Goal: Transaction & Acquisition: Purchase product/service

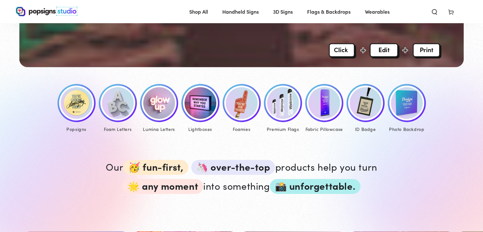
scroll to position [305, 0]
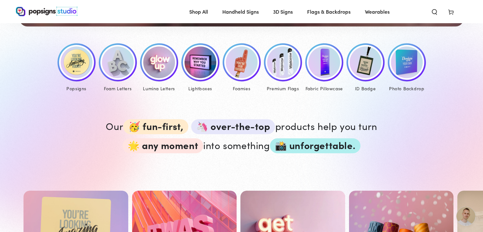
click at [80, 58] on img at bounding box center [77, 62] width 32 height 32
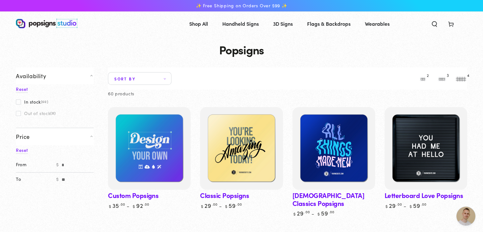
click at [156, 163] on img at bounding box center [149, 148] width 83 height 83
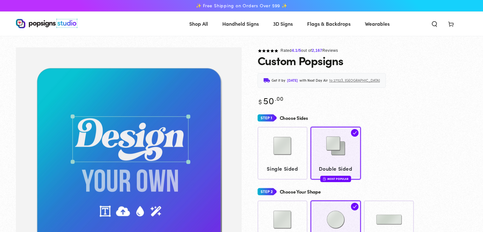
click at [147, 134] on img "Gallery Viewer" at bounding box center [129, 161] width 226 height 228
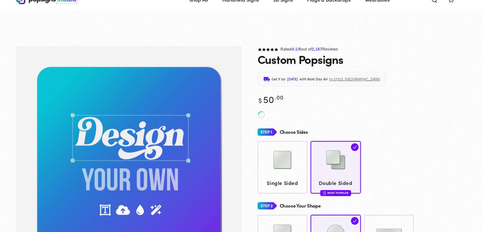
scroll to position [59, 0]
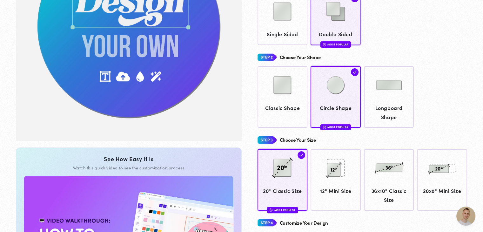
scroll to position [146, 0]
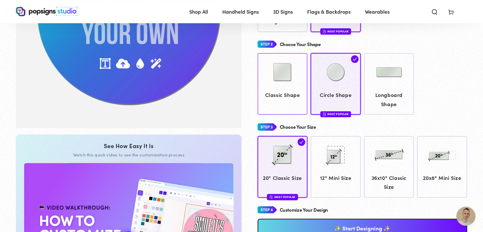
click at [277, 87] on div at bounding box center [282, 73] width 44 height 32
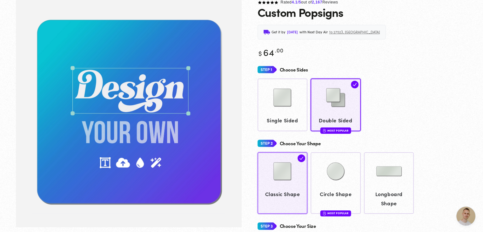
scroll to position [47, 0]
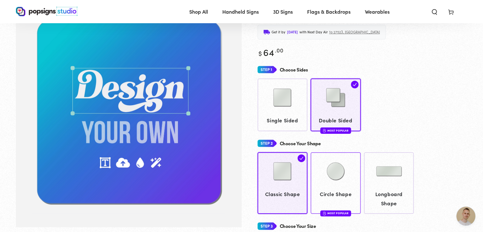
click at [328, 182] on img at bounding box center [336, 171] width 32 height 32
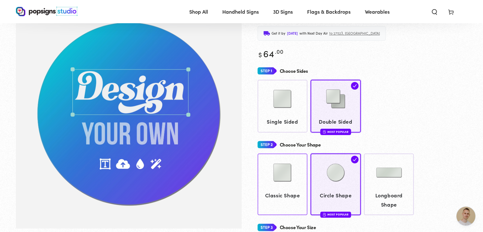
click at [281, 172] on img at bounding box center [282, 172] width 32 height 32
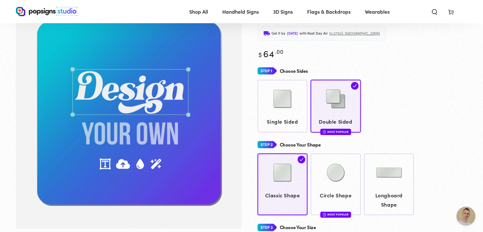
click at [412, 74] on div "Choose Sides" at bounding box center [362, 71] width 210 height 12
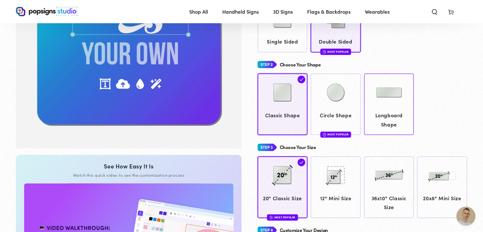
click at [377, 96] on img at bounding box center [389, 92] width 32 height 32
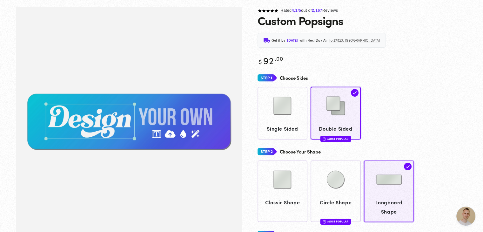
scroll to position [86, 0]
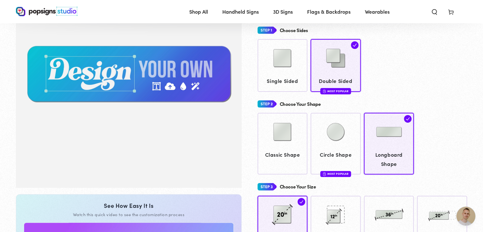
click at [308, 135] on div "Classic Shape Circle Shape Most Popular" at bounding box center [362, 144] width 210 height 62
click at [287, 134] on img at bounding box center [282, 132] width 32 height 32
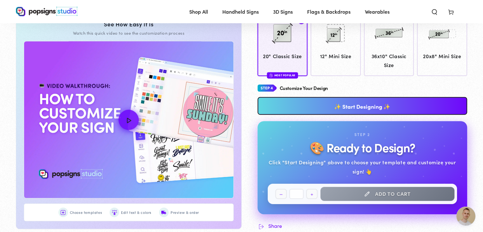
click at [299, 111] on link "✨ Start Designing ✨" at bounding box center [362, 106] width 210 height 18
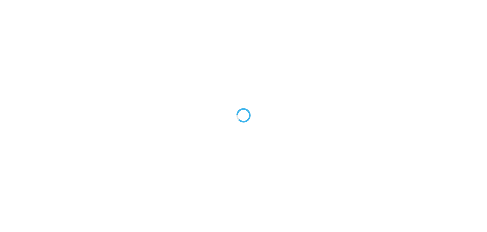
type textarea "An ancient tree with a door leading to a magical world"
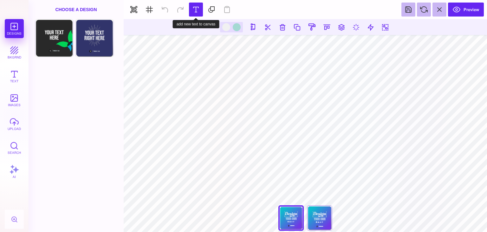
click at [196, 13] on button at bounding box center [196, 10] width 14 height 14
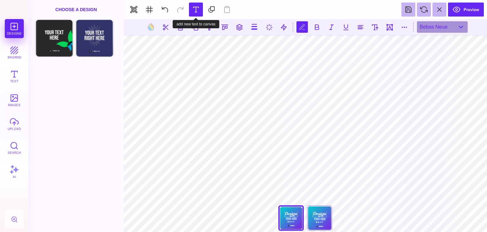
scroll to position [0, 0]
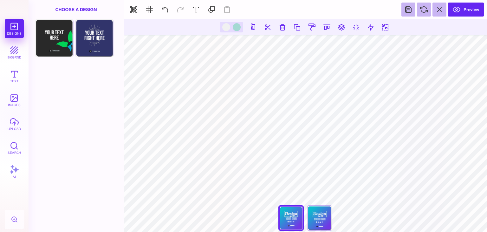
click at [391, 26] on section at bounding box center [306, 27] width 364 height 16
click at [388, 27] on button at bounding box center [385, 26] width 11 height 11
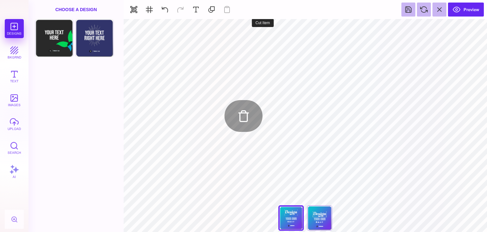
type input "#E7F3F59E"
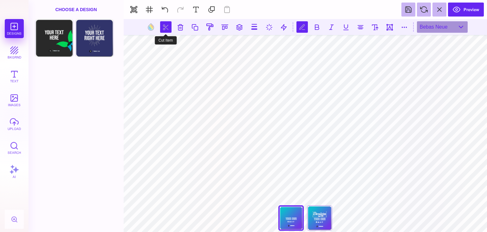
type textarea "****** ******"
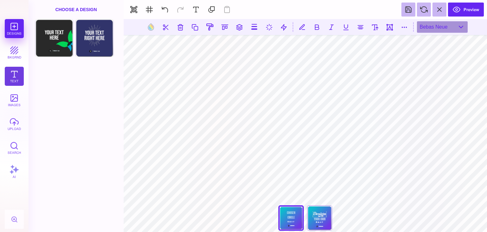
click at [14, 76] on button "Text" at bounding box center [14, 76] width 19 height 19
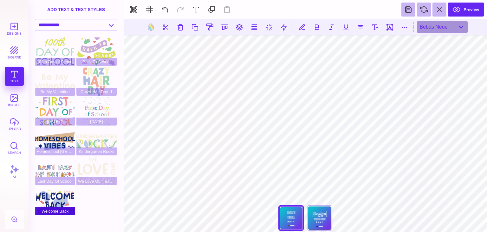
click at [63, 204] on div "Welcome Back" at bounding box center [55, 200] width 40 height 29
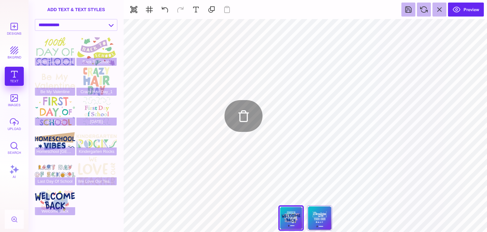
type input "#BAC8E7"
click at [102, 23] on select "**********" at bounding box center [76, 24] width 82 height 11
select select "**********"
click at [35, 19] on select "**********" at bounding box center [76, 24] width 82 height 11
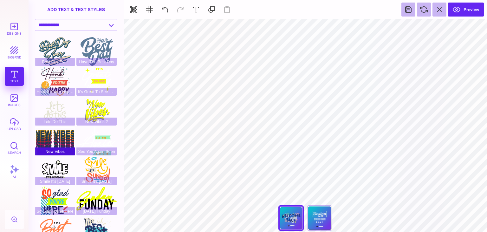
click at [55, 148] on div "New Vibes" at bounding box center [55, 141] width 40 height 29
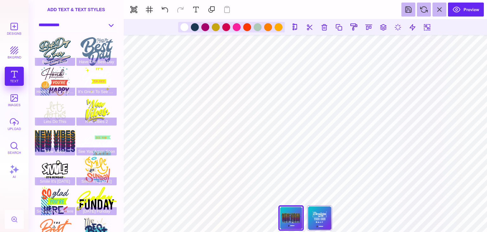
click at [97, 27] on select "**********" at bounding box center [76, 24] width 82 height 11
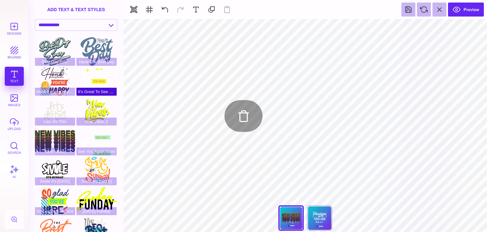
type input "#BAC8E7"
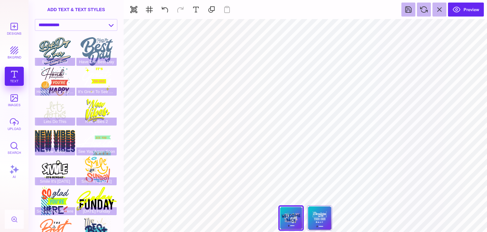
click at [9, 66] on div "Designs bkgrnd Text images upload Search AI" at bounding box center [14, 125] width 29 height 213
click at [10, 69] on div "Designs bkgrnd Text images upload Search AI" at bounding box center [14, 125] width 29 height 213
click at [196, 11] on button at bounding box center [196, 10] width 14 height 14
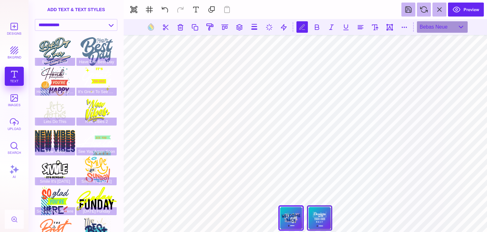
scroll to position [0, 0]
type textarea "**********"
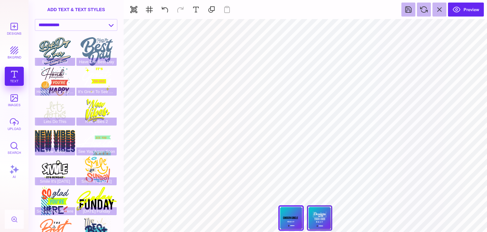
type input "#000000"
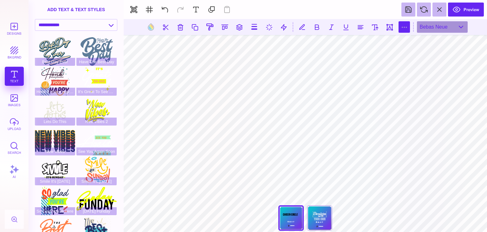
click at [400, 30] on button at bounding box center [404, 26] width 11 height 11
type input "*"
